Goal: Transaction & Acquisition: Purchase product/service

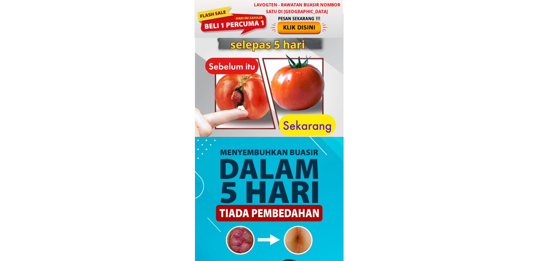
click at [253, 29] on div at bounding box center [231, 20] width 71 height 32
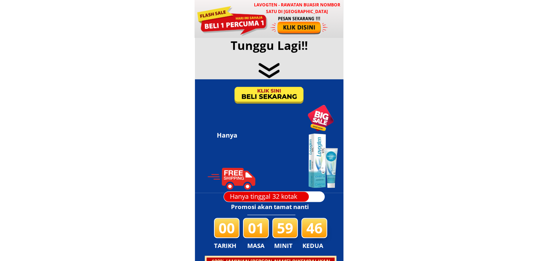
scroll to position [3407, 0]
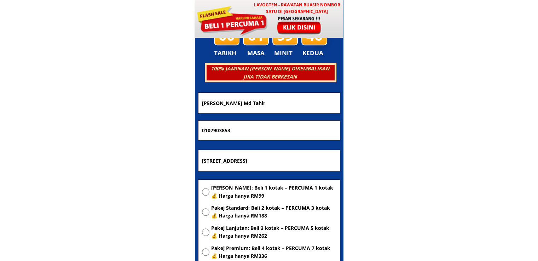
click at [298, 159] on input "[STREET_ADDRESS]" at bounding box center [269, 160] width 138 height 21
paste input "Labuan"
type input "Labuan"
click at [272, 186] on span "[PERSON_NAME]: Beli 1 kotak – PERCUMA 1 kotak 💰 Harga hanya RM99" at bounding box center [273, 192] width 125 height 16
radio input "true"
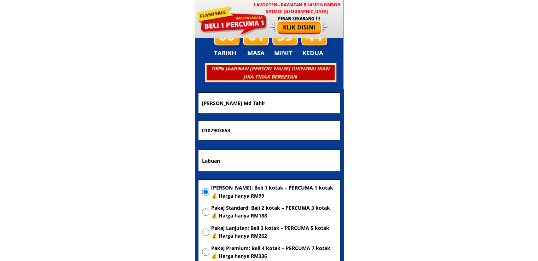
drag, startPoint x: 264, startPoint y: 128, endPoint x: 153, endPoint y: 130, distance: 111.7
click at [153, 130] on body "LAVOGTEN - Rawatan Buasir Nombor Satu di [GEOGRAPHIC_DATA] Dengarkan pengalaman…" at bounding box center [269, 203] width 538 height 7220
paste input "42921410"
type input "0142921410"
drag, startPoint x: 288, startPoint y: 109, endPoint x: 176, endPoint y: 106, distance: 112.1
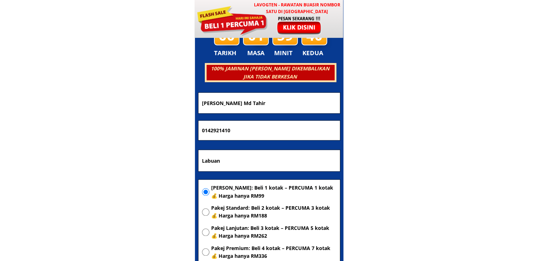
click at [178, 106] on body "LAVOGTEN - Rawatan Buasir Nombor Satu di [GEOGRAPHIC_DATA] Dengarkan pengalaman…" at bounding box center [269, 203] width 538 height 7220
paste input "[PERSON_NAME]"
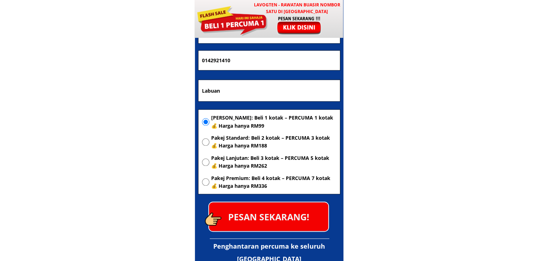
scroll to position [3478, 0]
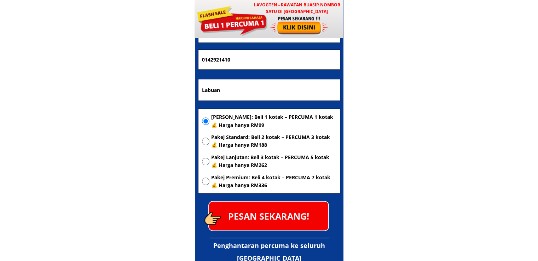
type input "[PERSON_NAME]"
click at [264, 206] on p "PESAN SEKARANG!" at bounding box center [268, 215] width 119 height 29
